Goal: Find specific page/section: Find specific page/section

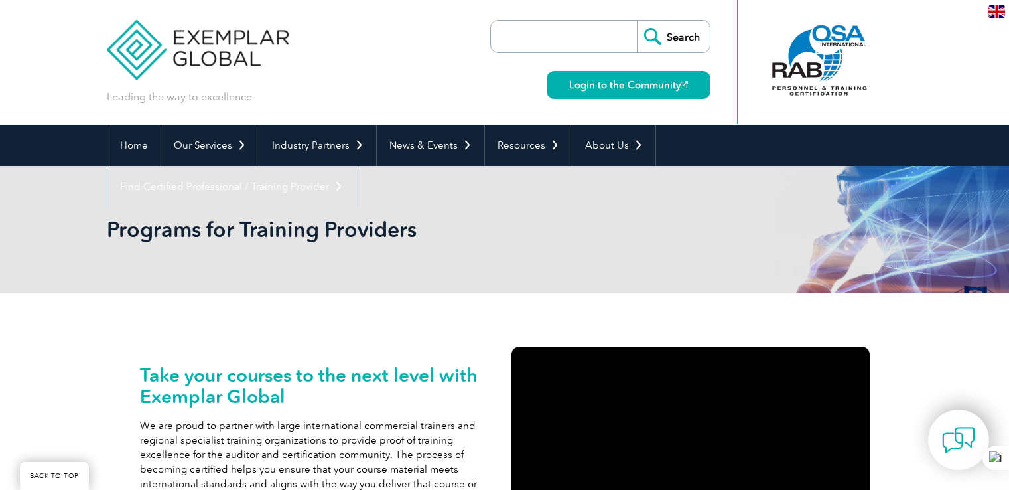
scroll to position [196, 0]
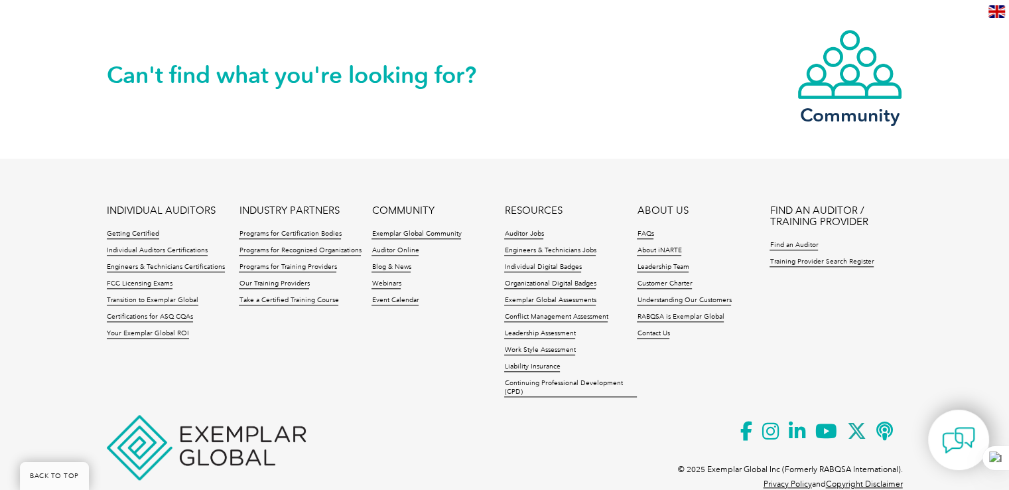
scroll to position [1461, 0]
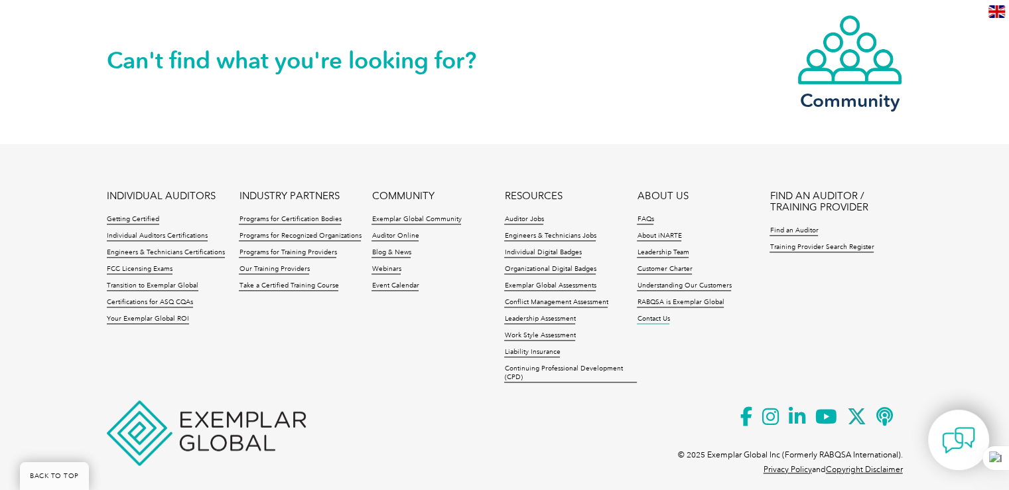
click at [653, 314] on link "Contact Us" at bounding box center [653, 318] width 33 height 9
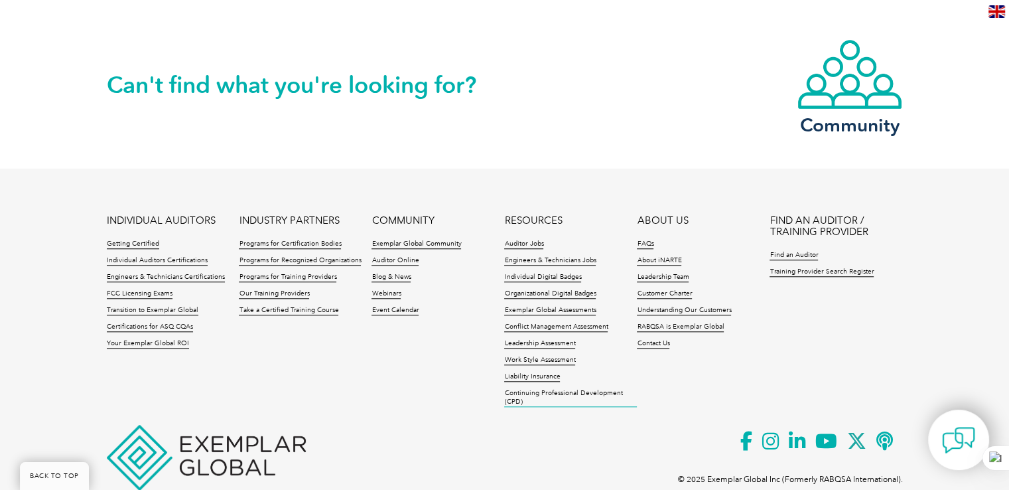
scroll to position [1278, 0]
